Goal: Information Seeking & Learning: Find specific page/section

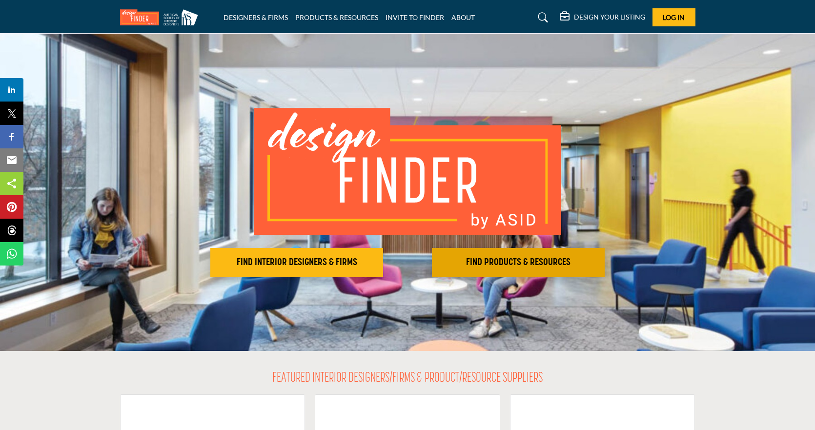
click at [531, 262] on h2 "FIND PRODUCTS & RESOURCES" at bounding box center [518, 263] width 167 height 12
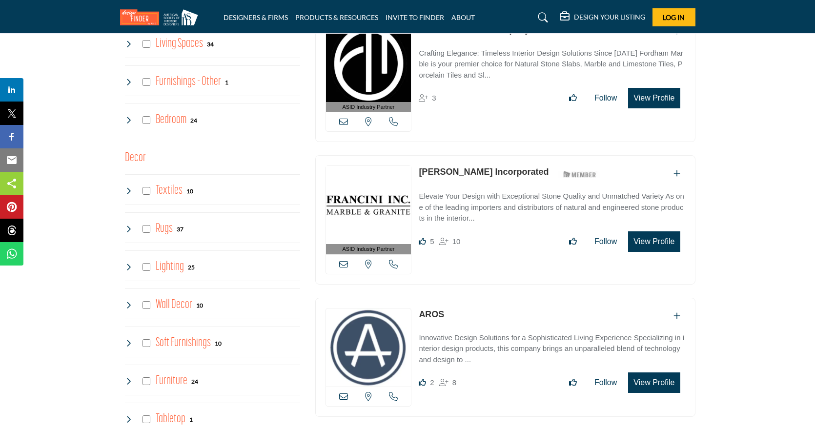
scroll to position [1171, 0]
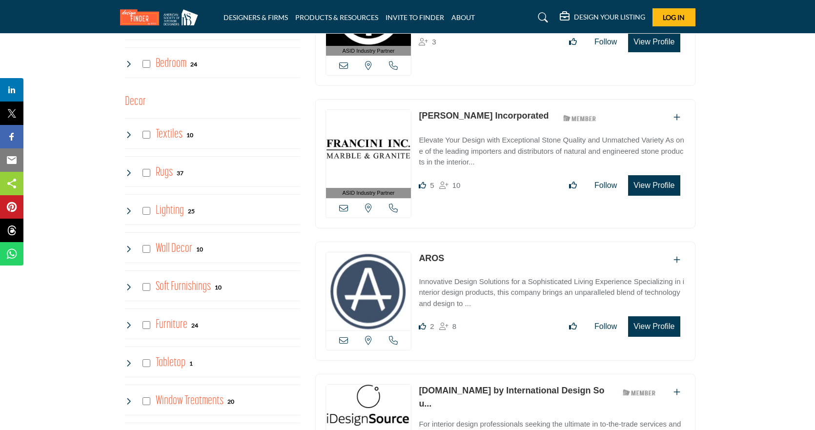
click at [130, 249] on icon at bounding box center [129, 249] width 8 height 8
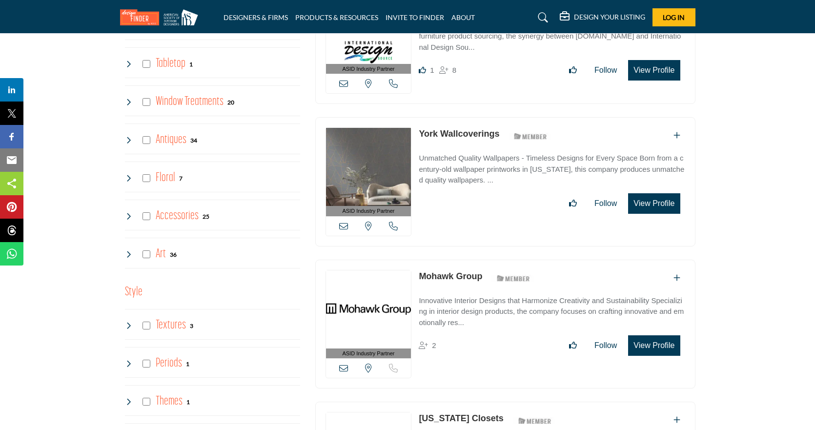
scroll to position [1659, 0]
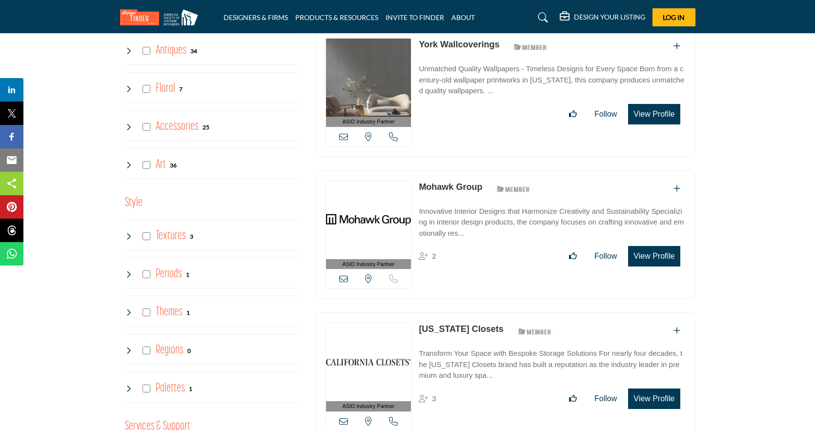
click at [130, 236] on icon at bounding box center [129, 236] width 8 height 8
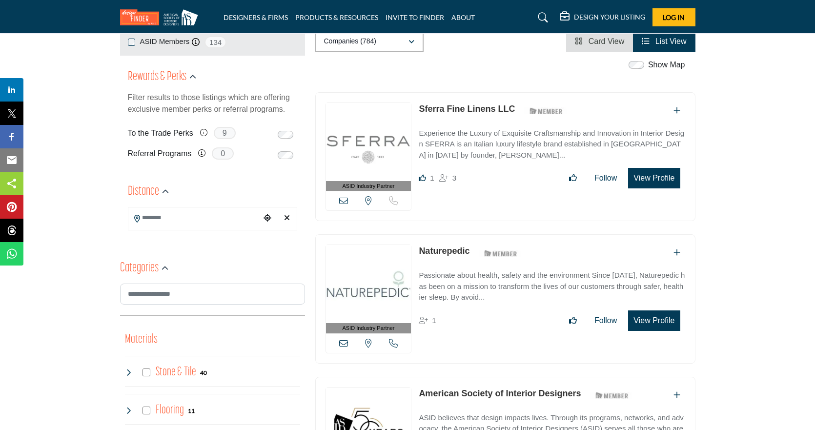
scroll to position [244, 0]
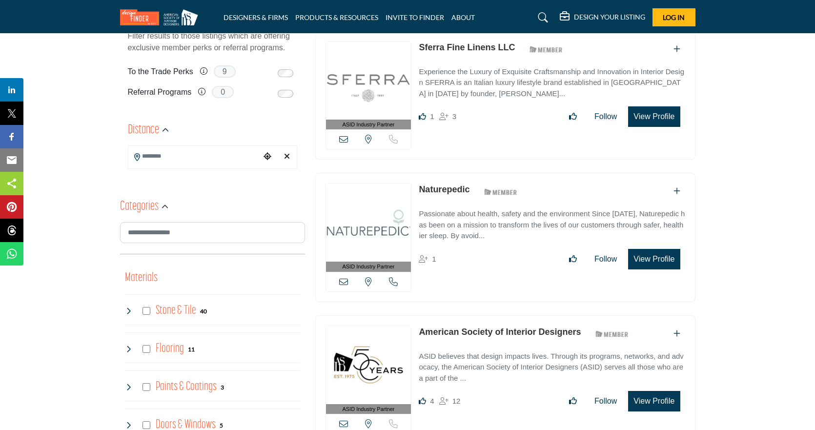
click at [185, 311] on h4 "Stone & Tile" at bounding box center [176, 310] width 41 height 17
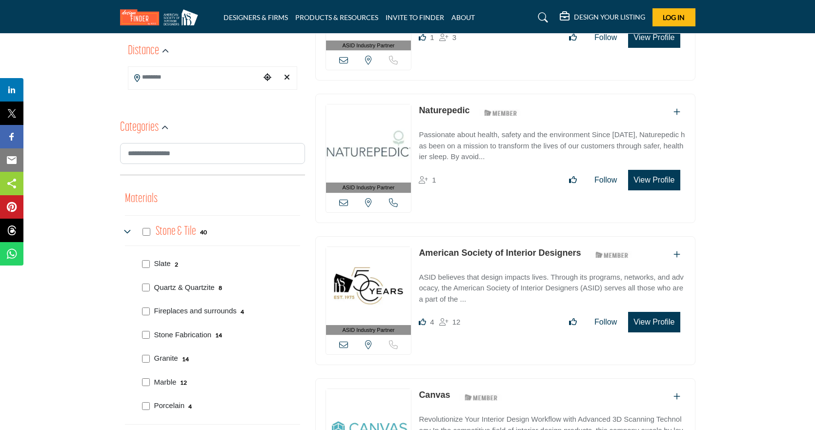
scroll to position [390, 0]
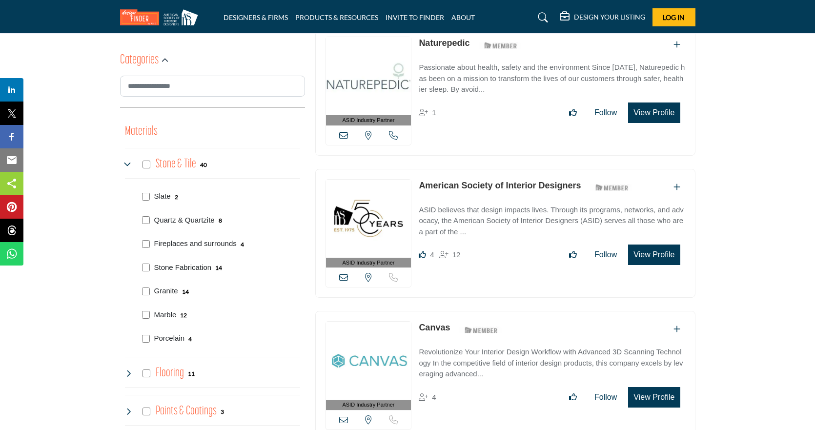
click at [201, 264] on p "Stone Fabrication" at bounding box center [183, 267] width 58 height 11
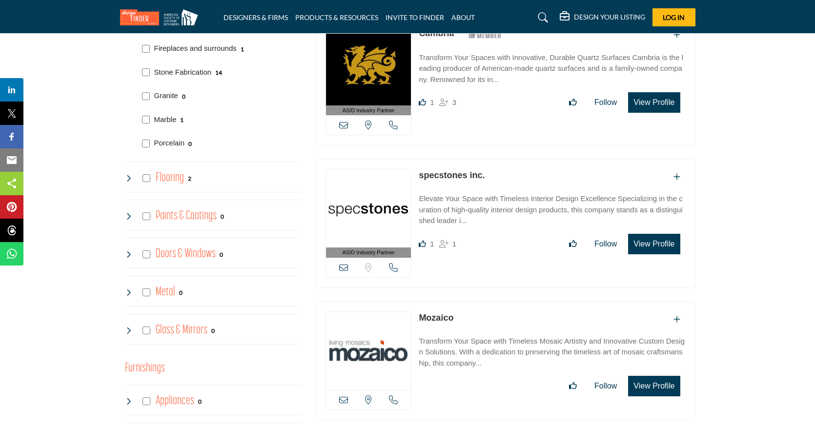
scroll to position [537, 0]
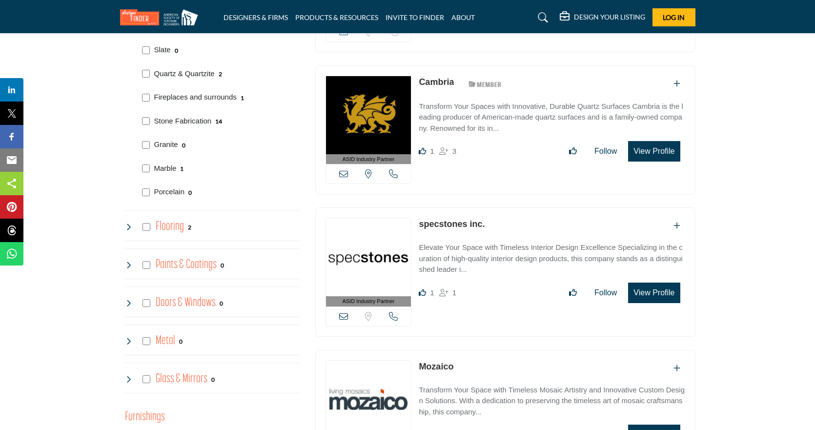
click at [451, 221] on link "specstones inc." at bounding box center [452, 224] width 66 height 10
